Goal: Task Accomplishment & Management: Use online tool/utility

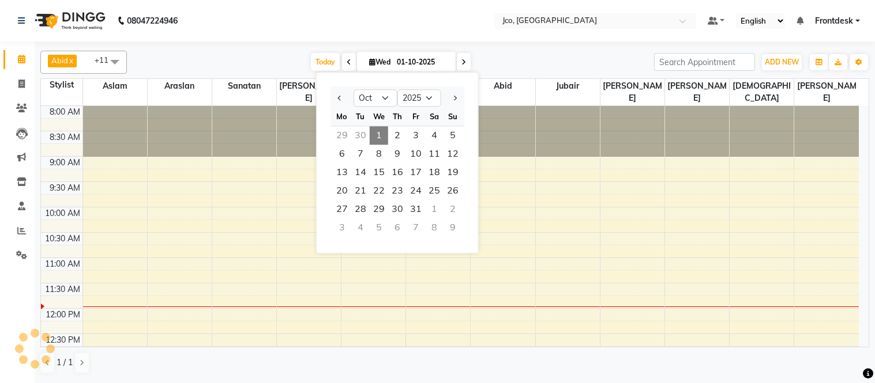
select select "10"
select select "2025"
click at [20, 86] on icon at bounding box center [21, 84] width 6 height 9
select select "service"
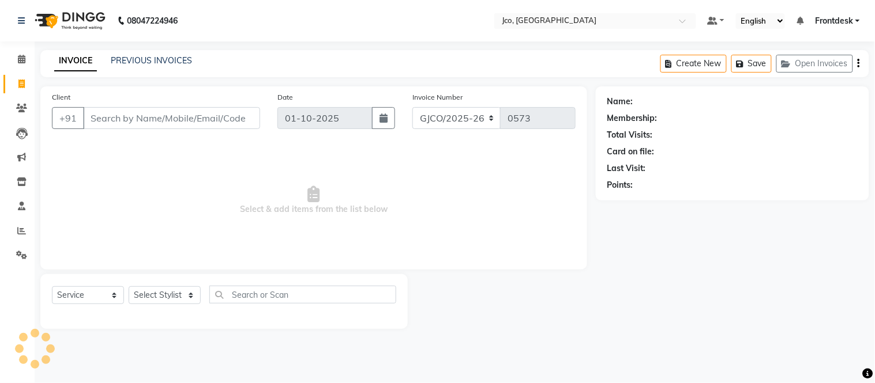
click at [127, 119] on input "Client" at bounding box center [171, 118] width 177 height 22
click at [21, 108] on icon at bounding box center [21, 108] width 11 height 9
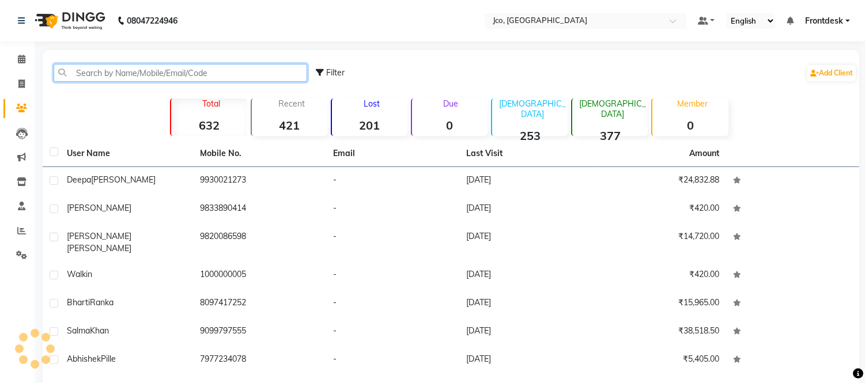
click at [148, 76] on input "text" at bounding box center [181, 73] width 254 height 18
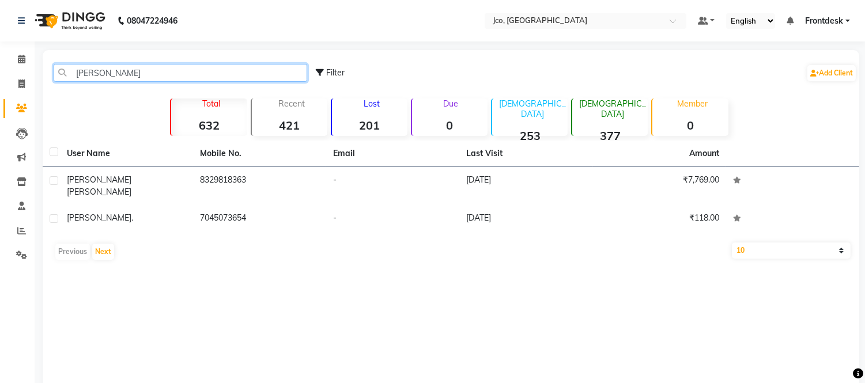
type input "[PERSON_NAME]"
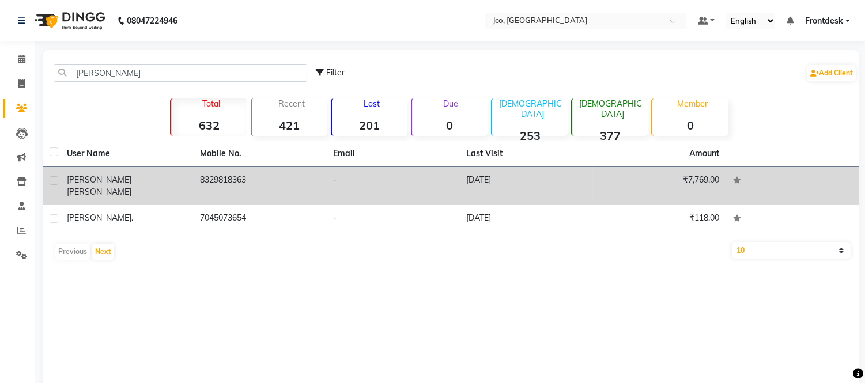
click at [233, 177] on td "8329818363" at bounding box center [259, 186] width 133 height 38
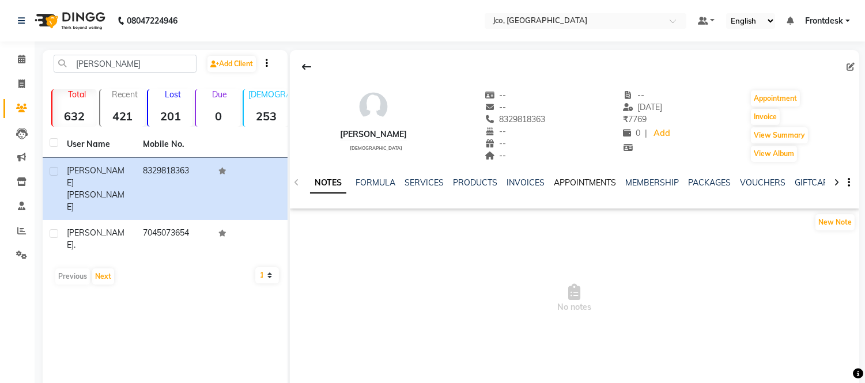
click at [587, 183] on link "APPOINTMENTS" at bounding box center [585, 183] width 62 height 10
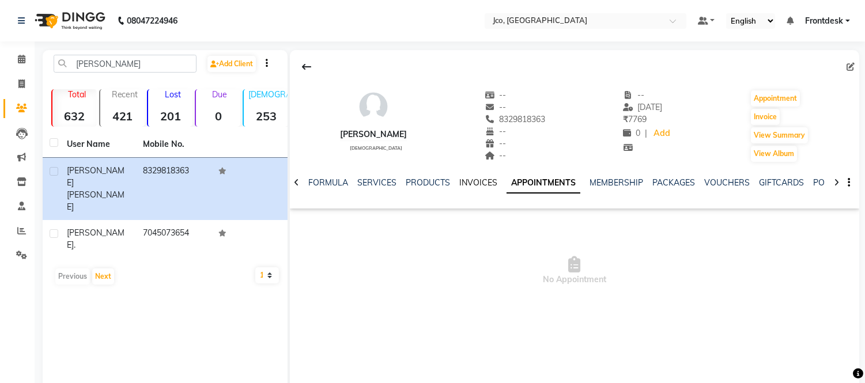
click at [473, 183] on link "INVOICES" at bounding box center [478, 183] width 38 height 10
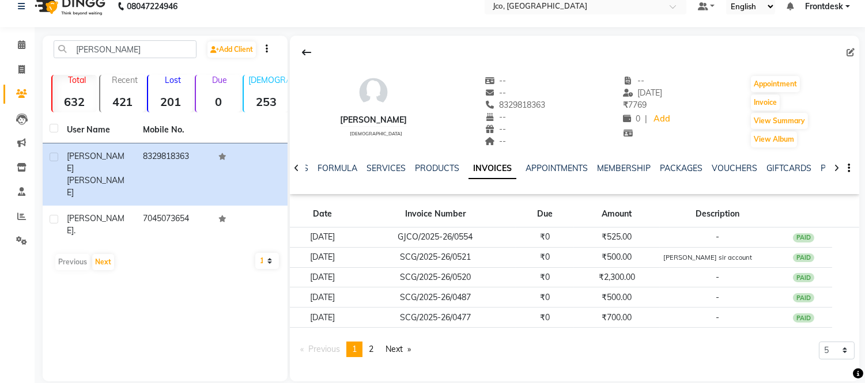
scroll to position [29, 0]
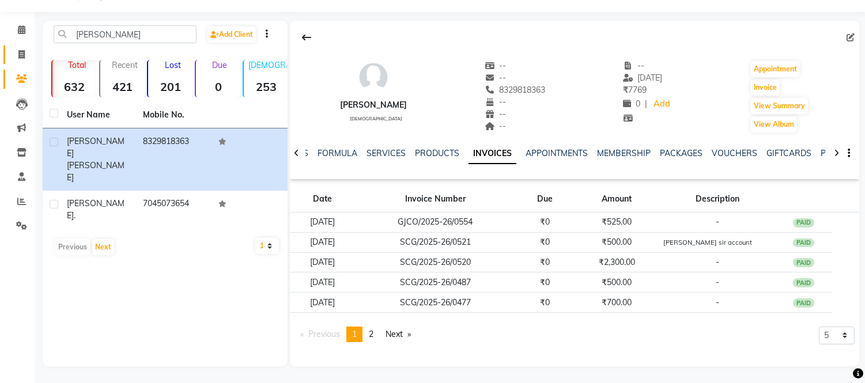
click at [21, 54] on icon at bounding box center [21, 54] width 6 height 9
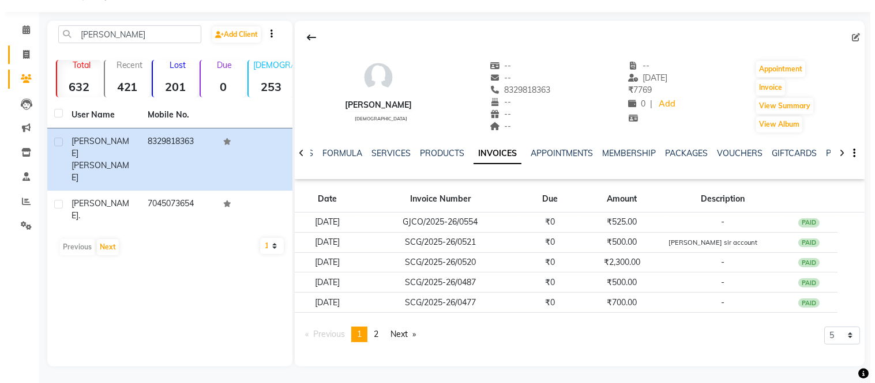
select select "service"
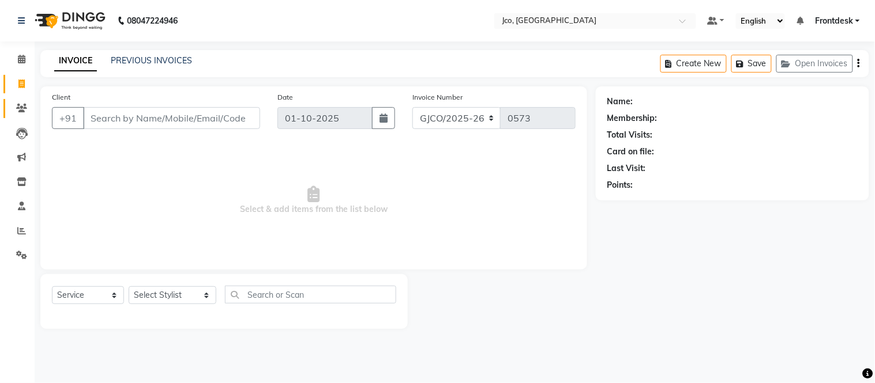
click at [19, 110] on icon at bounding box center [21, 108] width 11 height 9
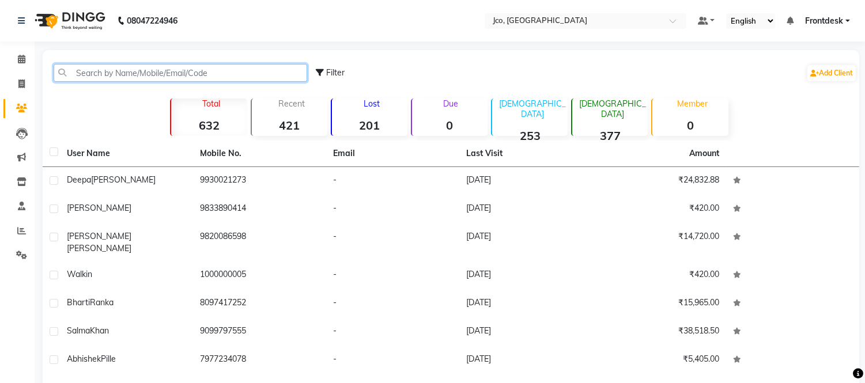
click at [216, 72] on input "text" at bounding box center [181, 73] width 254 height 18
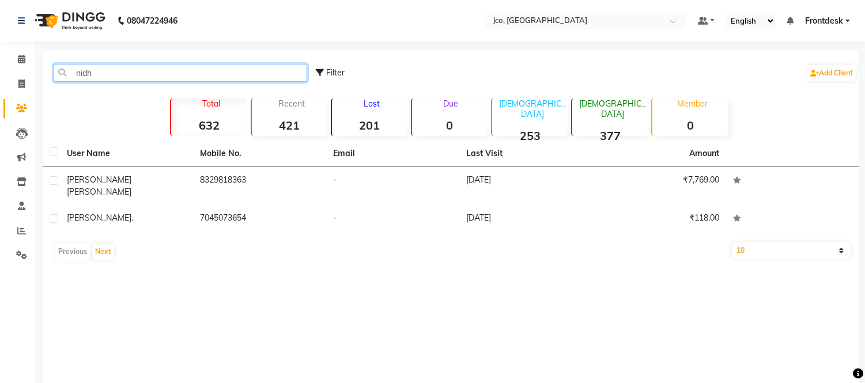
type input "[PERSON_NAME]"
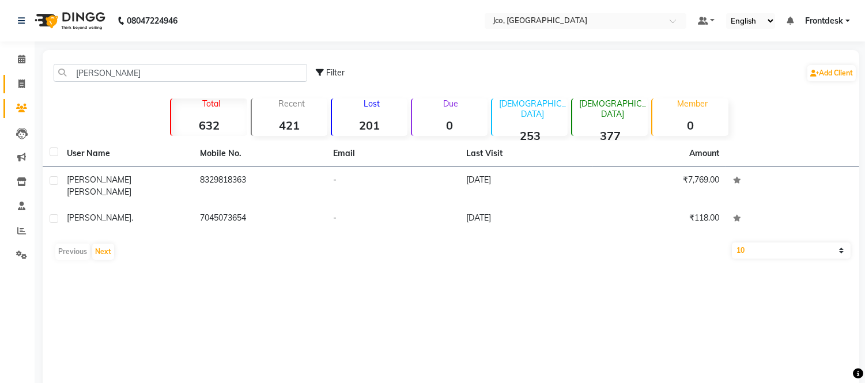
click at [21, 89] on span at bounding box center [22, 84] width 20 height 13
select select "service"
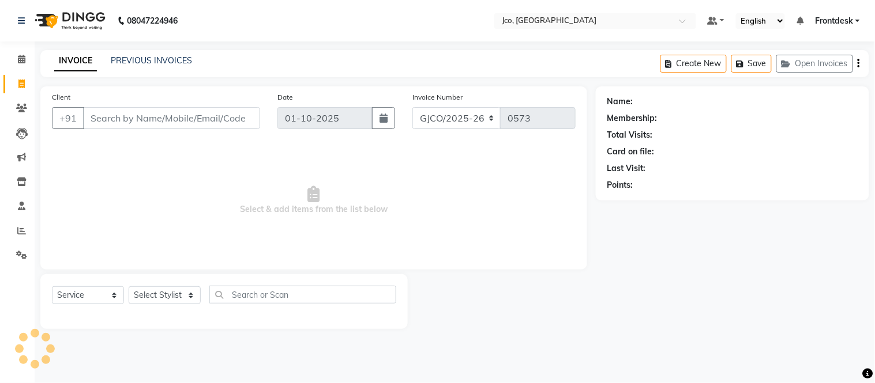
click at [174, 117] on input "Client" at bounding box center [171, 118] width 177 height 22
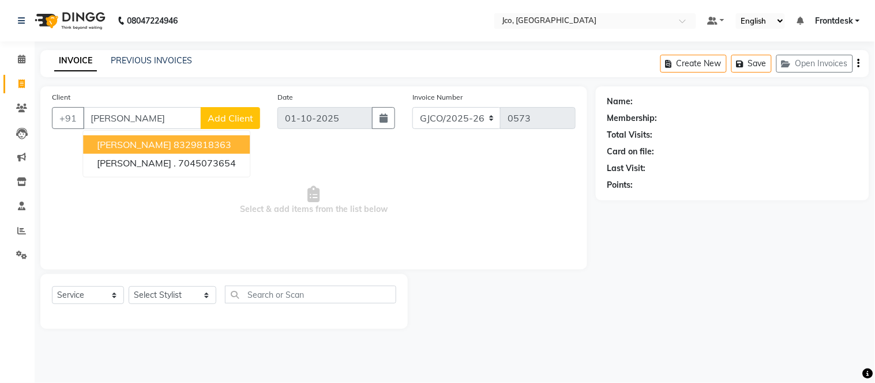
click at [198, 149] on ngb-highlight "8329818363" at bounding box center [203, 145] width 58 height 12
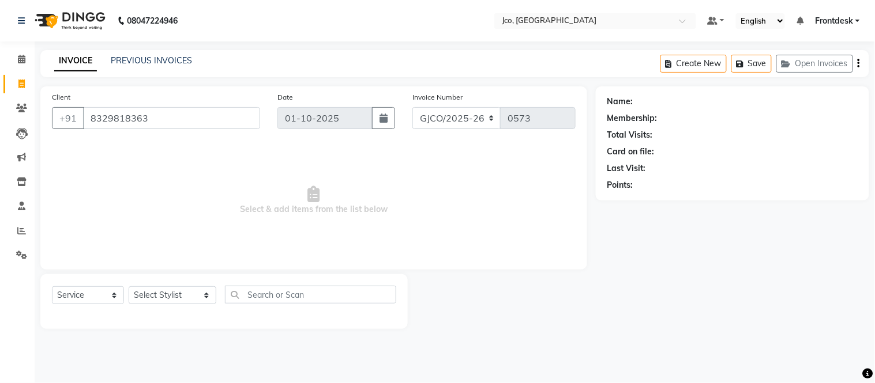
type input "8329818363"
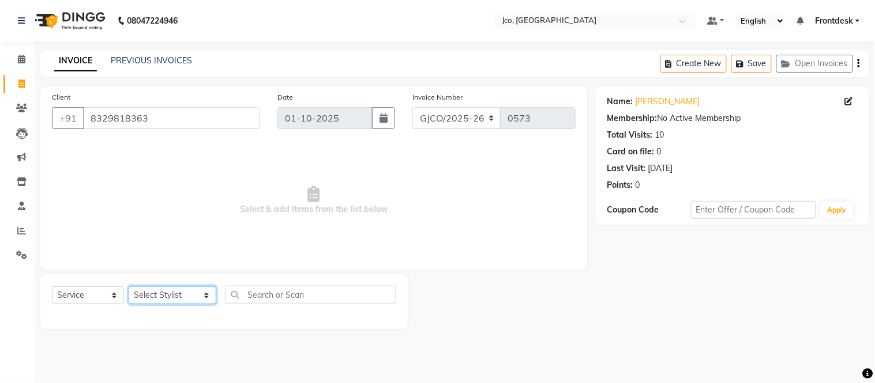
click at [171, 297] on select "Select Stylist [PERSON_NAME] [PERSON_NAME] [PERSON_NAME] Gopal Jouyi [PERSON_NA…" at bounding box center [173, 296] width 88 height 18
select select "88427"
click at [129, 287] on select "Select Stylist [PERSON_NAME] [PERSON_NAME] [PERSON_NAME] Gopal Jouyi [PERSON_NA…" at bounding box center [173, 296] width 88 height 18
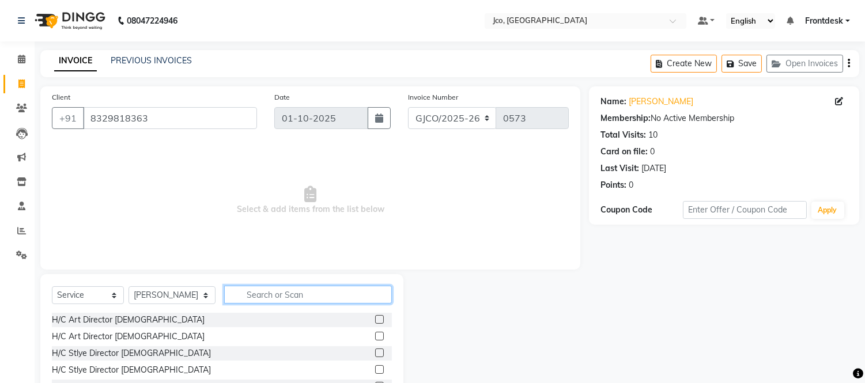
click at [285, 296] on input "text" at bounding box center [308, 295] width 168 height 18
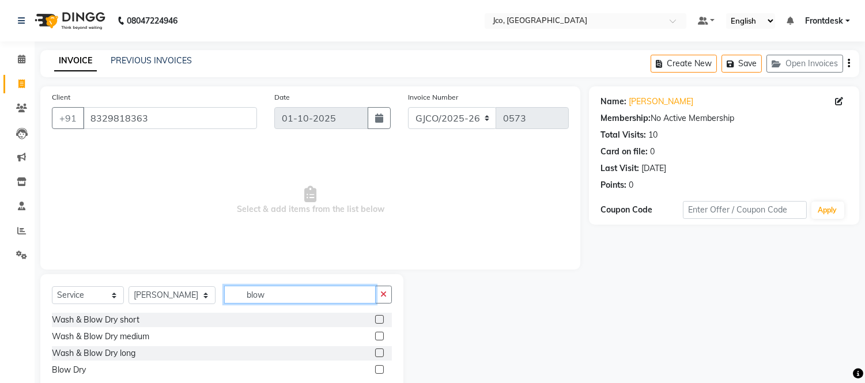
type input "blow"
click at [378, 366] on label at bounding box center [379, 370] width 9 height 9
click at [378, 367] on input "checkbox" at bounding box center [378, 370] width 7 height 7
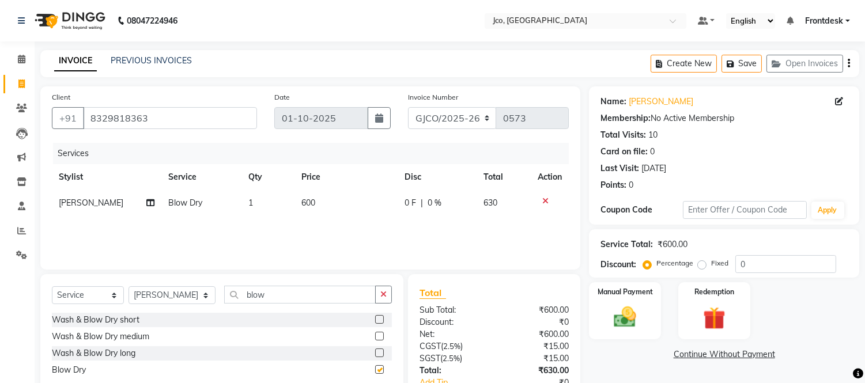
checkbox input "false"
click at [412, 208] on span "0 F" at bounding box center [411, 203] width 12 height 12
select select "88427"
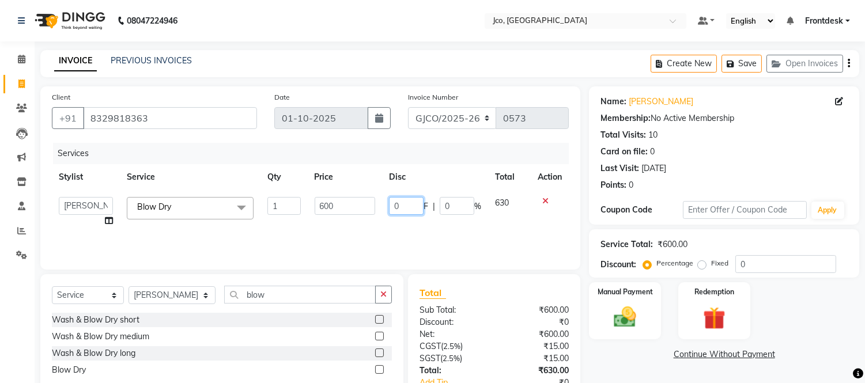
click at [415, 209] on input "0" at bounding box center [406, 206] width 35 height 18
type input "100"
click at [477, 231] on div "Services Stylist Service Qty Price Disc Total Action [PERSON_NAME] [PERSON_NAME…" at bounding box center [310, 200] width 517 height 115
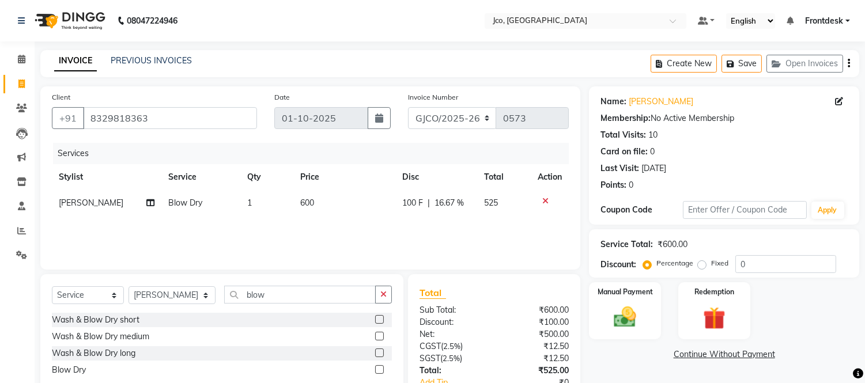
click at [146, 204] on icon at bounding box center [150, 203] width 8 height 8
select select "88427"
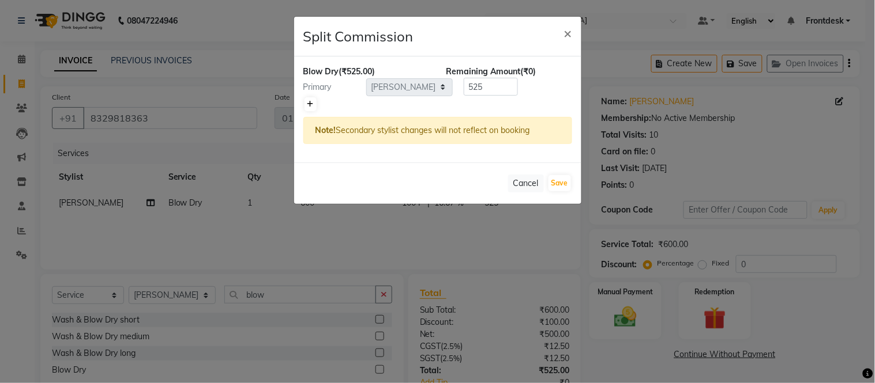
click at [310, 104] on icon at bounding box center [310, 104] width 6 height 7
type input "262.5"
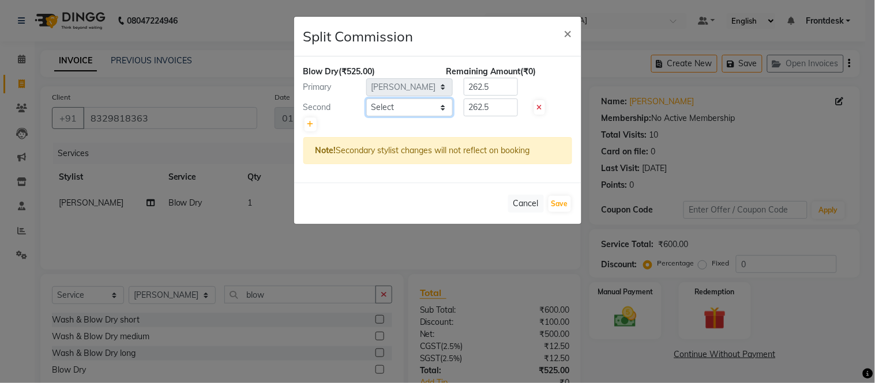
click at [431, 115] on select "Select [PERSON_NAME] [PERSON_NAME] Ajmal Aphy Araslan [PERSON_NAME] Azhar Front…" at bounding box center [409, 108] width 86 height 18
select select "80197"
click at [366, 99] on select "Select [PERSON_NAME] [PERSON_NAME] Ajmal Aphy Araslan [PERSON_NAME] Azhar Front…" at bounding box center [409, 108] width 86 height 18
click at [559, 204] on button "Save" at bounding box center [559, 204] width 22 height 16
select select "Select"
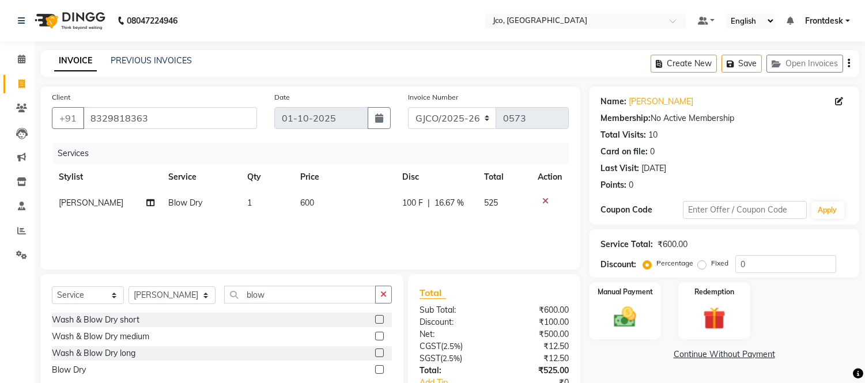
scroll to position [77, 0]
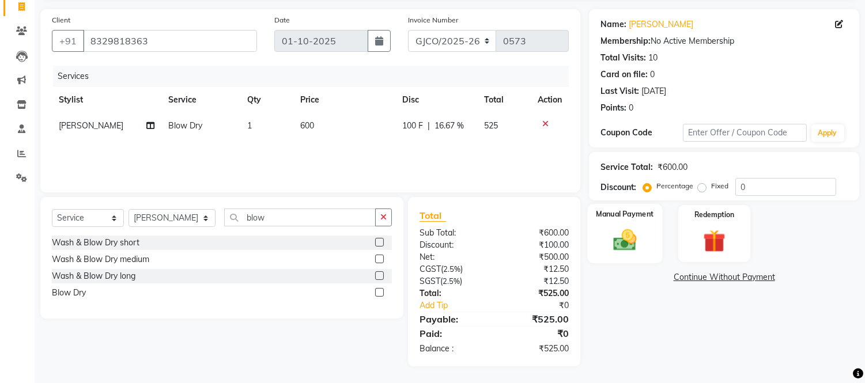
click at [624, 223] on div "Manual Payment" at bounding box center [625, 233] width 75 height 59
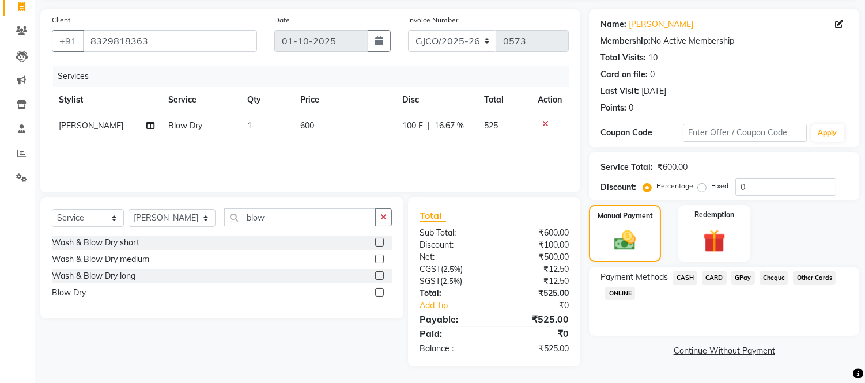
click at [743, 277] on span "GPay" at bounding box center [744, 278] width 24 height 13
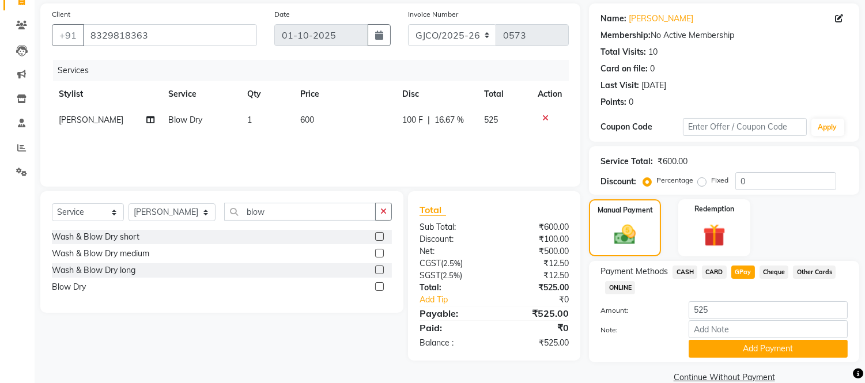
scroll to position [103, 0]
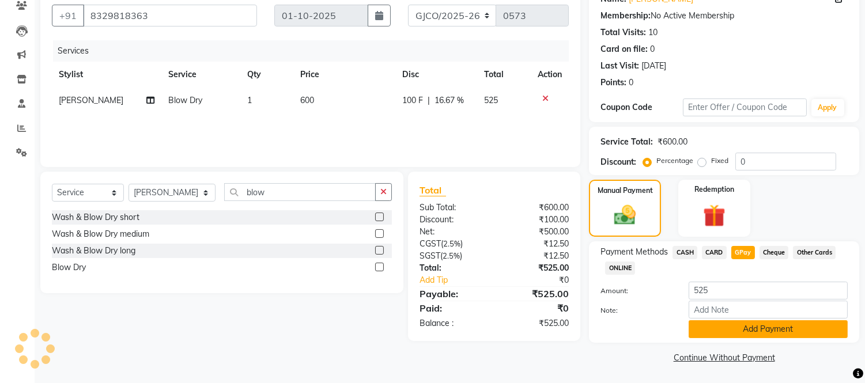
click at [800, 332] on button "Add Payment" at bounding box center [768, 330] width 159 height 18
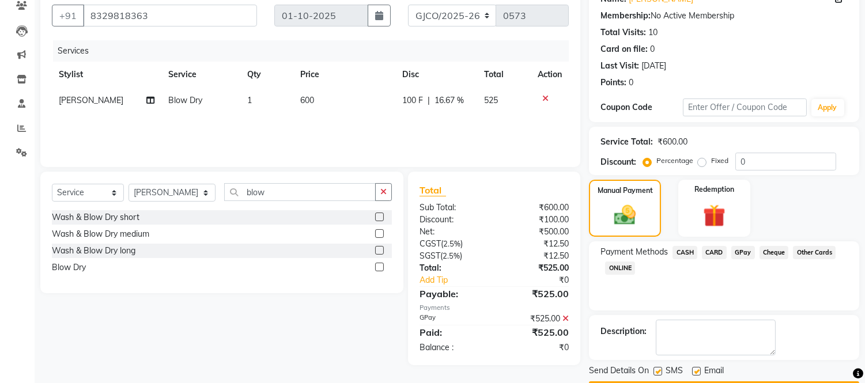
scroll to position [135, 0]
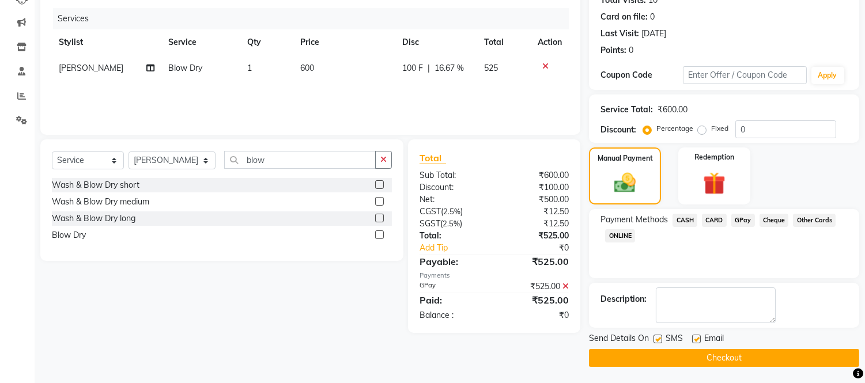
click at [753, 360] on button "Checkout" at bounding box center [724, 358] width 270 height 18
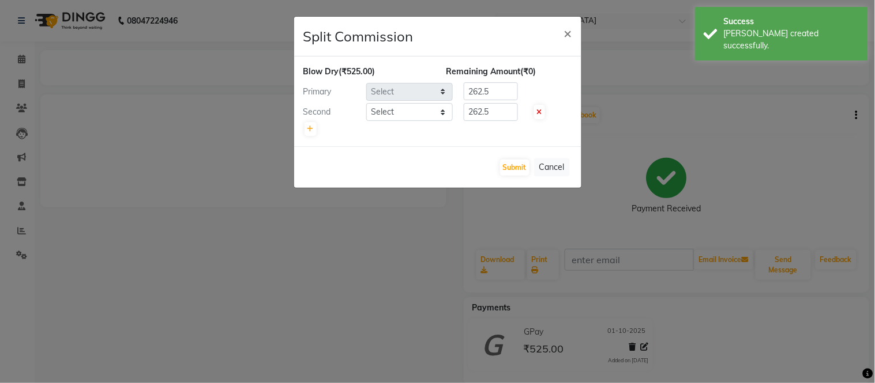
select select "88427"
select select "80197"
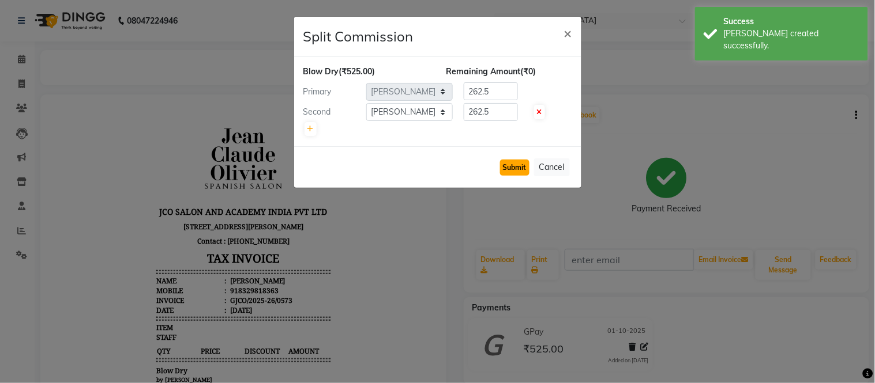
click at [515, 165] on button "Submit" at bounding box center [514, 168] width 29 height 16
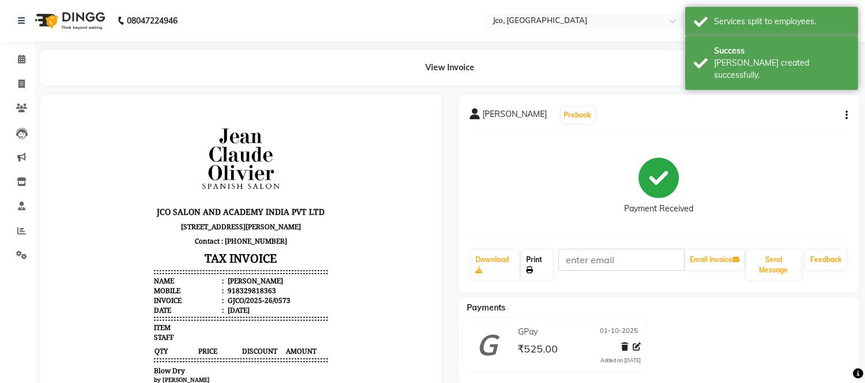
click at [535, 266] on link "Print" at bounding box center [537, 265] width 31 height 30
